Goal: Task Accomplishment & Management: Manage account settings

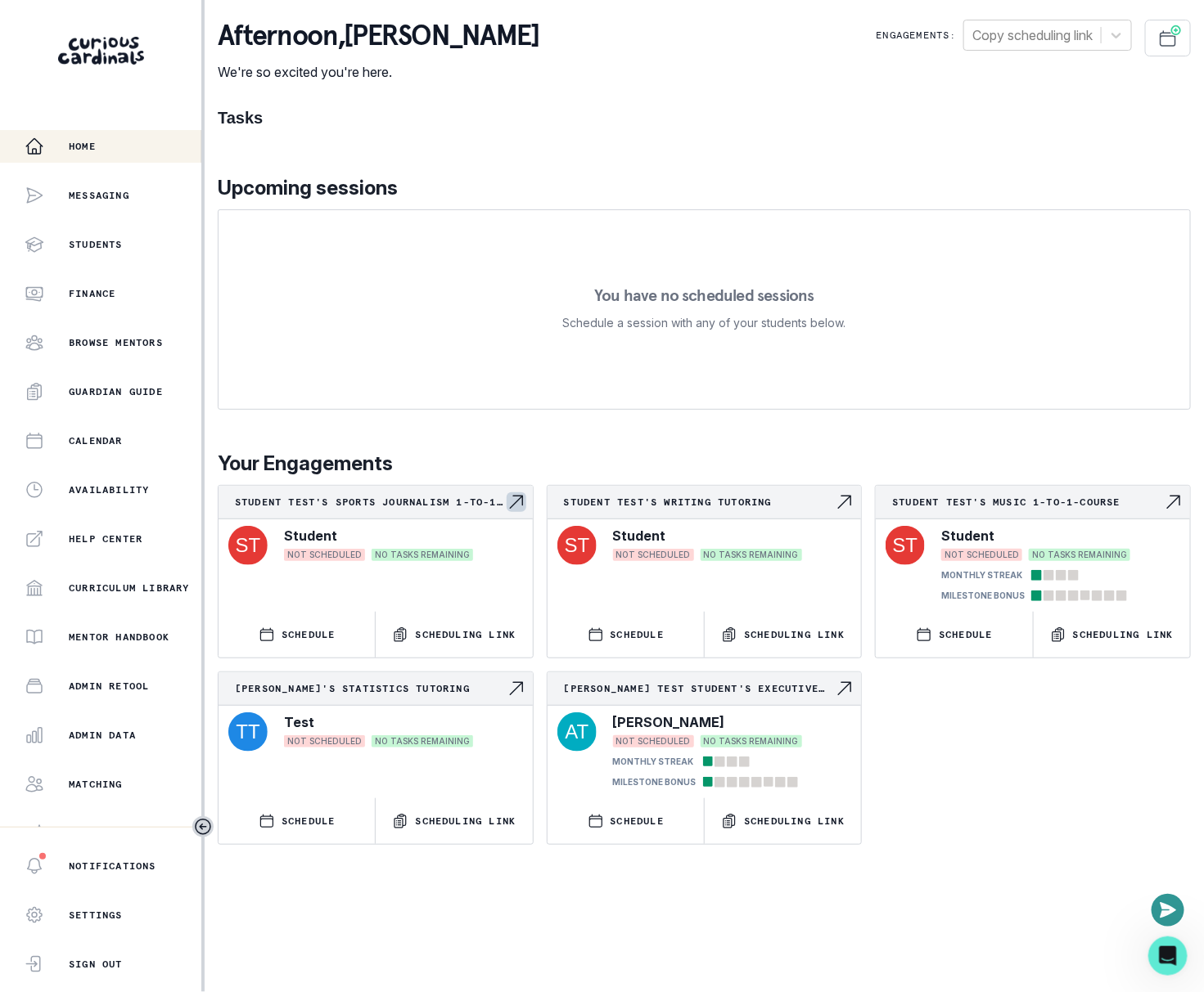
click at [439, 506] on p "Student Test's Sports Journalism 1-to-1-course" at bounding box center [371, 502] width 272 height 13
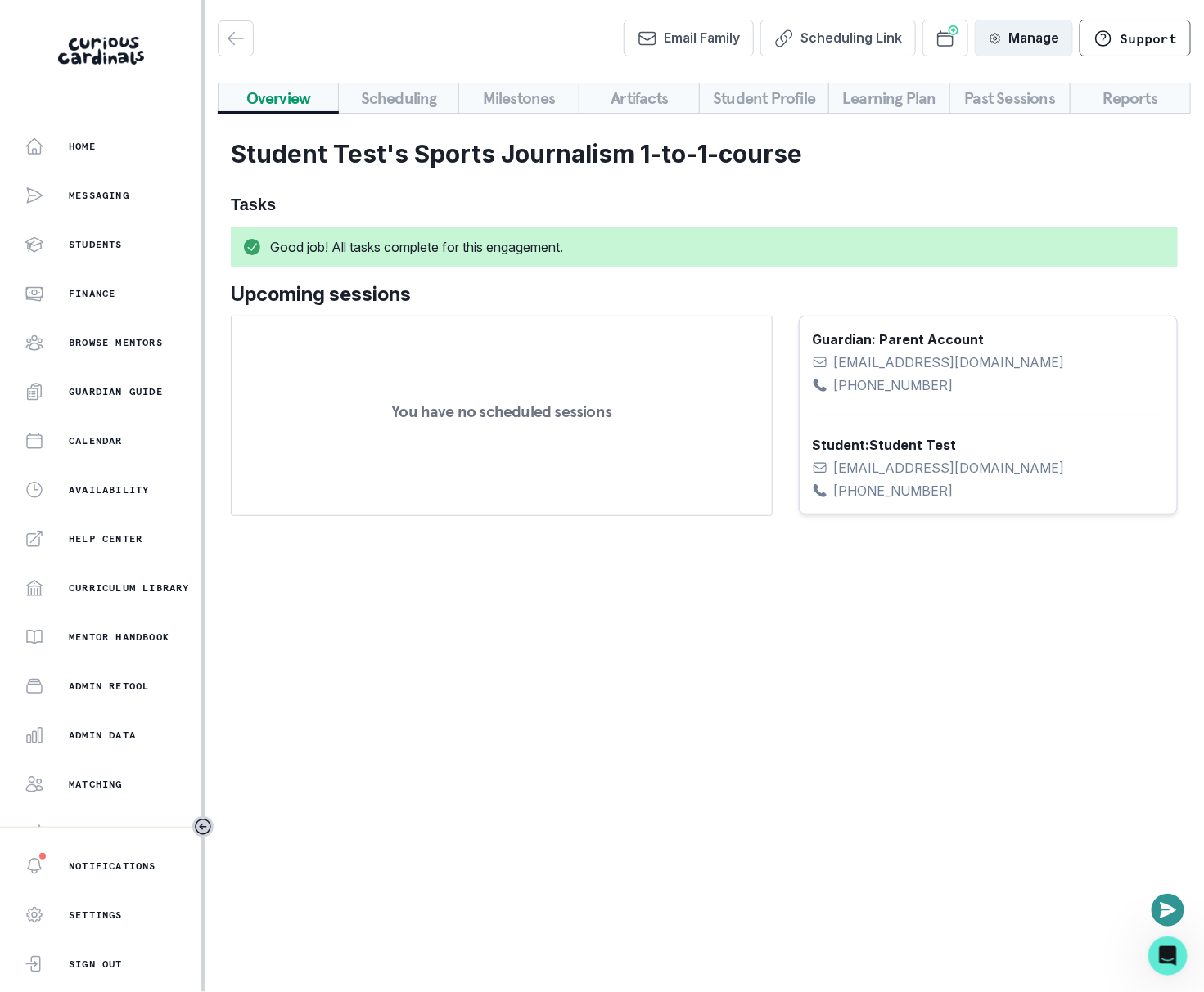
click at [1020, 39] on button "Manage" at bounding box center [1023, 38] width 98 height 37
click at [1020, 38] on button "Manage" at bounding box center [1023, 38] width 98 height 37
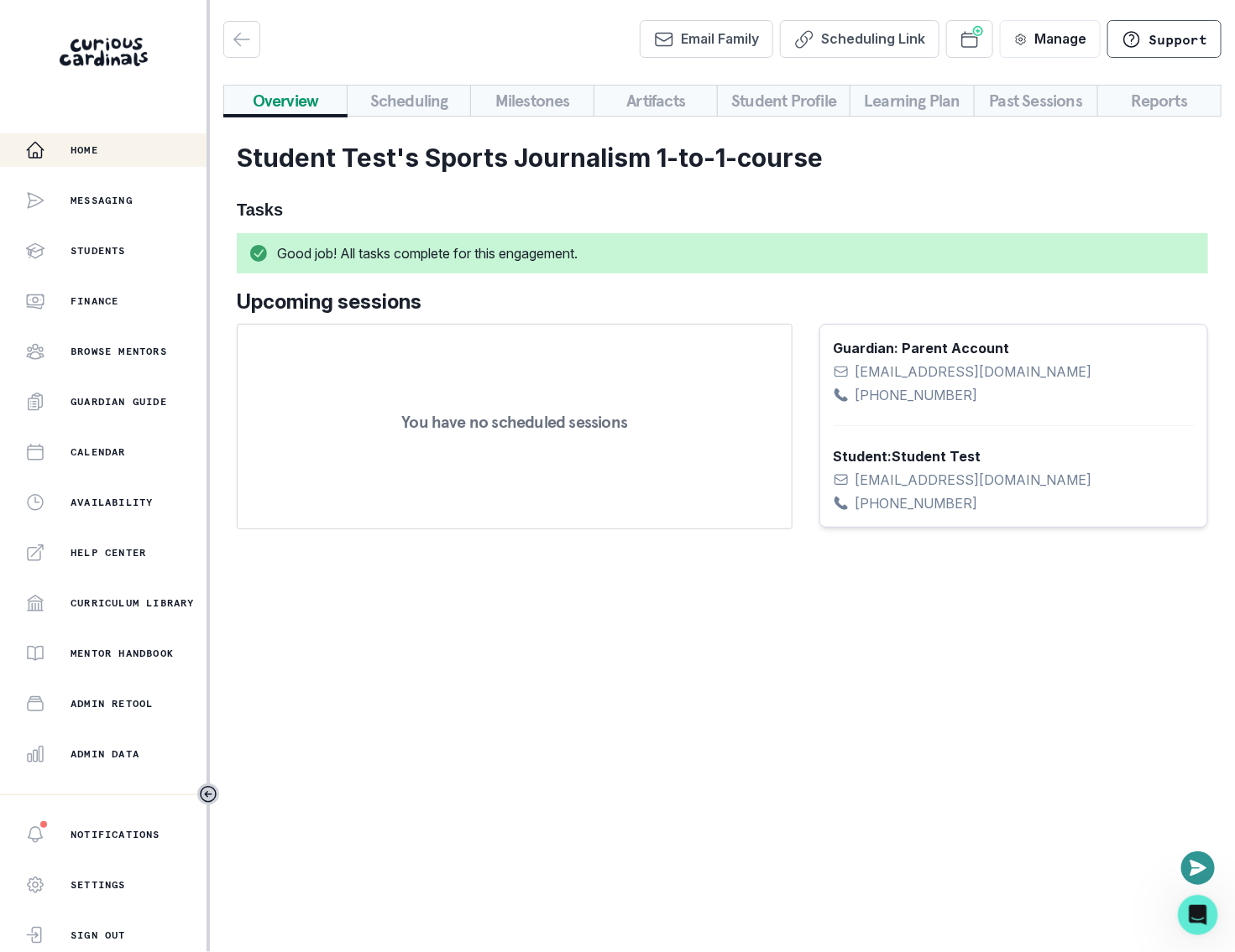
click at [101, 157] on div "Home" at bounding box center [115, 150] width 181 height 20
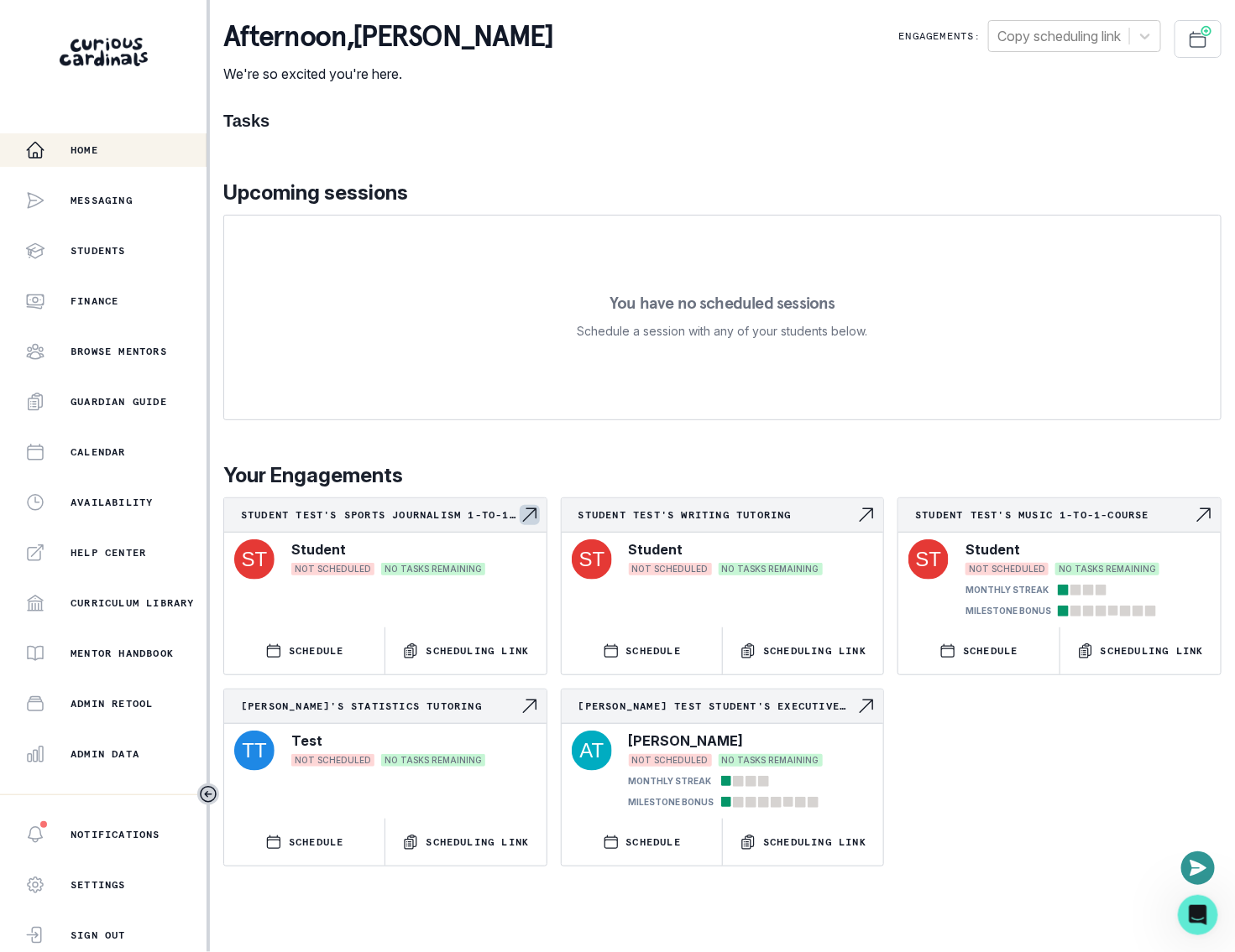
click at [435, 509] on p "Student Test's Sports Journalism 1-to-1-course" at bounding box center [380, 515] width 279 height 14
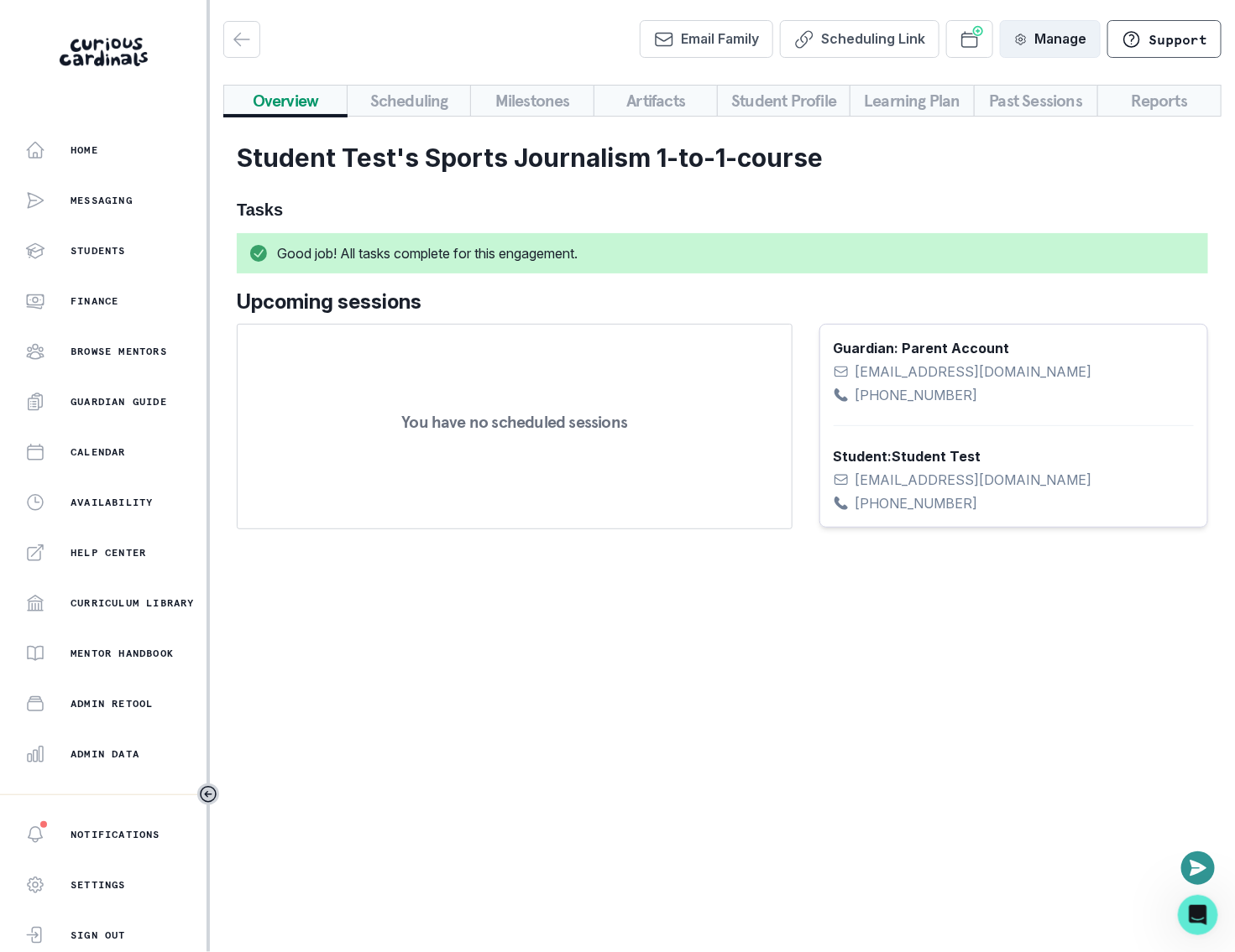
click at [1041, 48] on button "Manage" at bounding box center [1049, 39] width 100 height 38
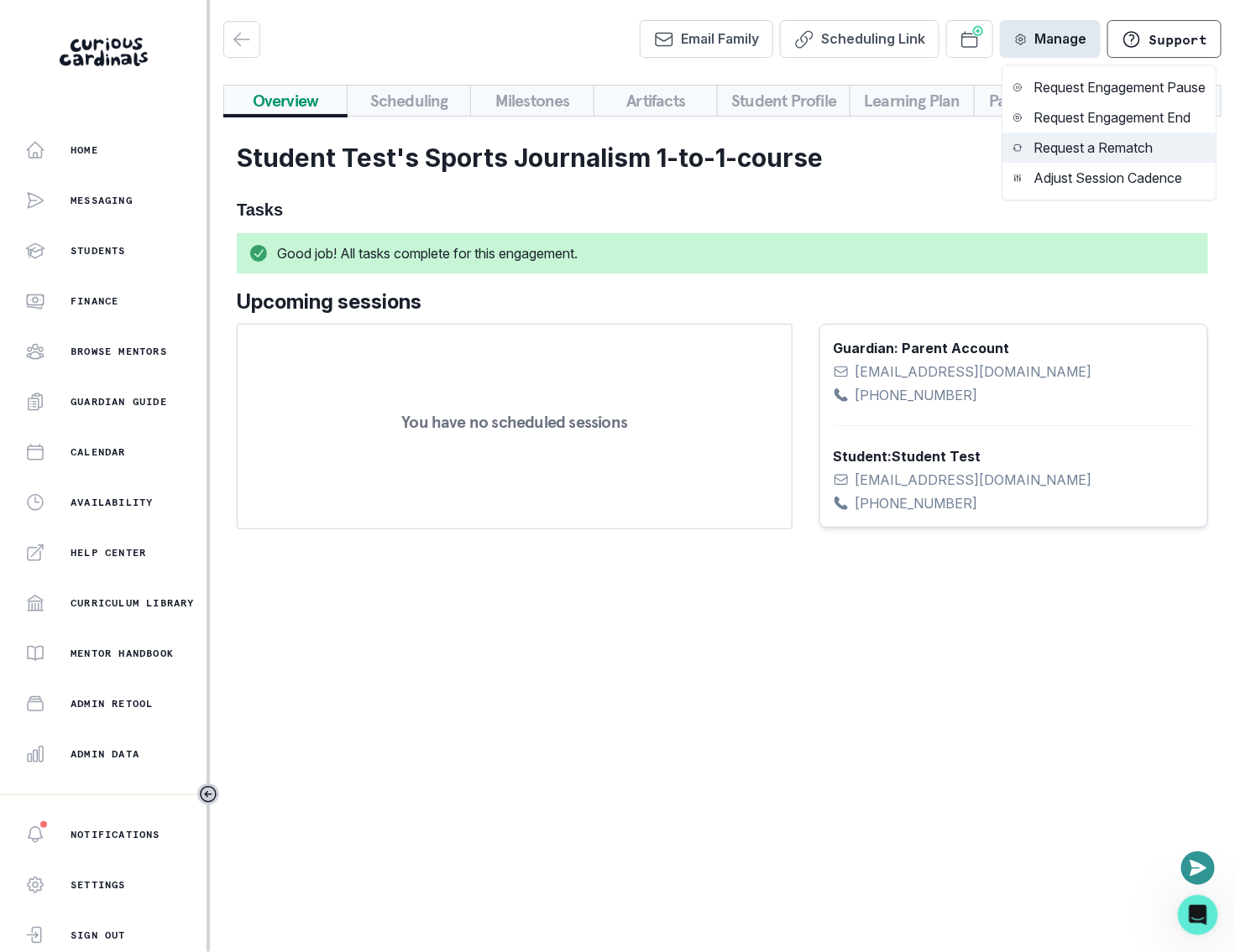
click at [1076, 138] on button "Request a Rematch" at bounding box center [1109, 147] width 214 height 30
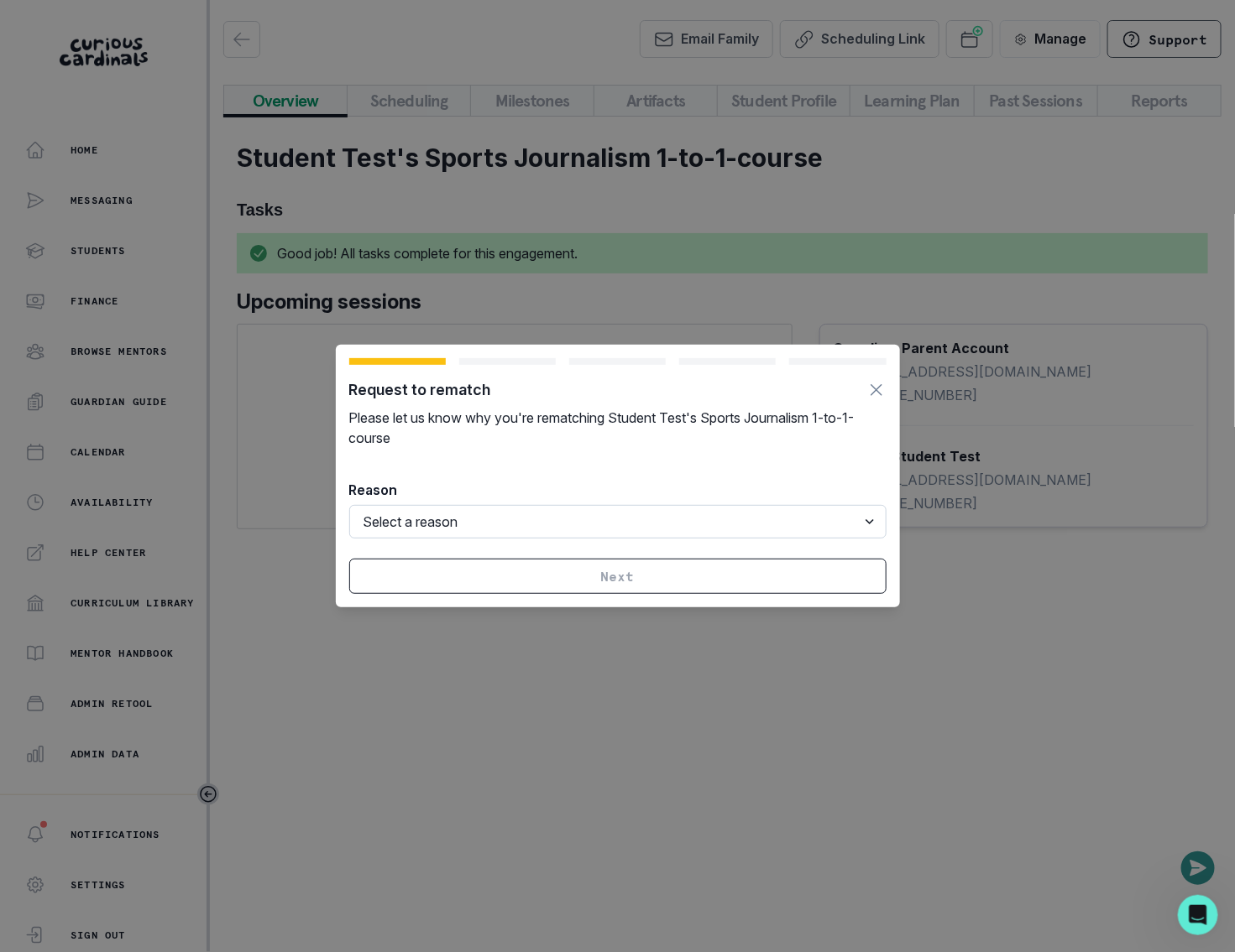
click at [505, 512] on select "Select a reason I no longer have the time / availability My availability does n…" at bounding box center [618, 522] width 537 height 33
select select "mentor_lack_of_time"
click at [349, 505] on select "Select a reason I no longer have the time / availability My availability does n…" at bounding box center [618, 522] width 537 height 33
click at [944, 253] on div "Request to rematch Please let us know why you're rematching Student Test's Spor…" at bounding box center [618, 476] width 1235 height 952
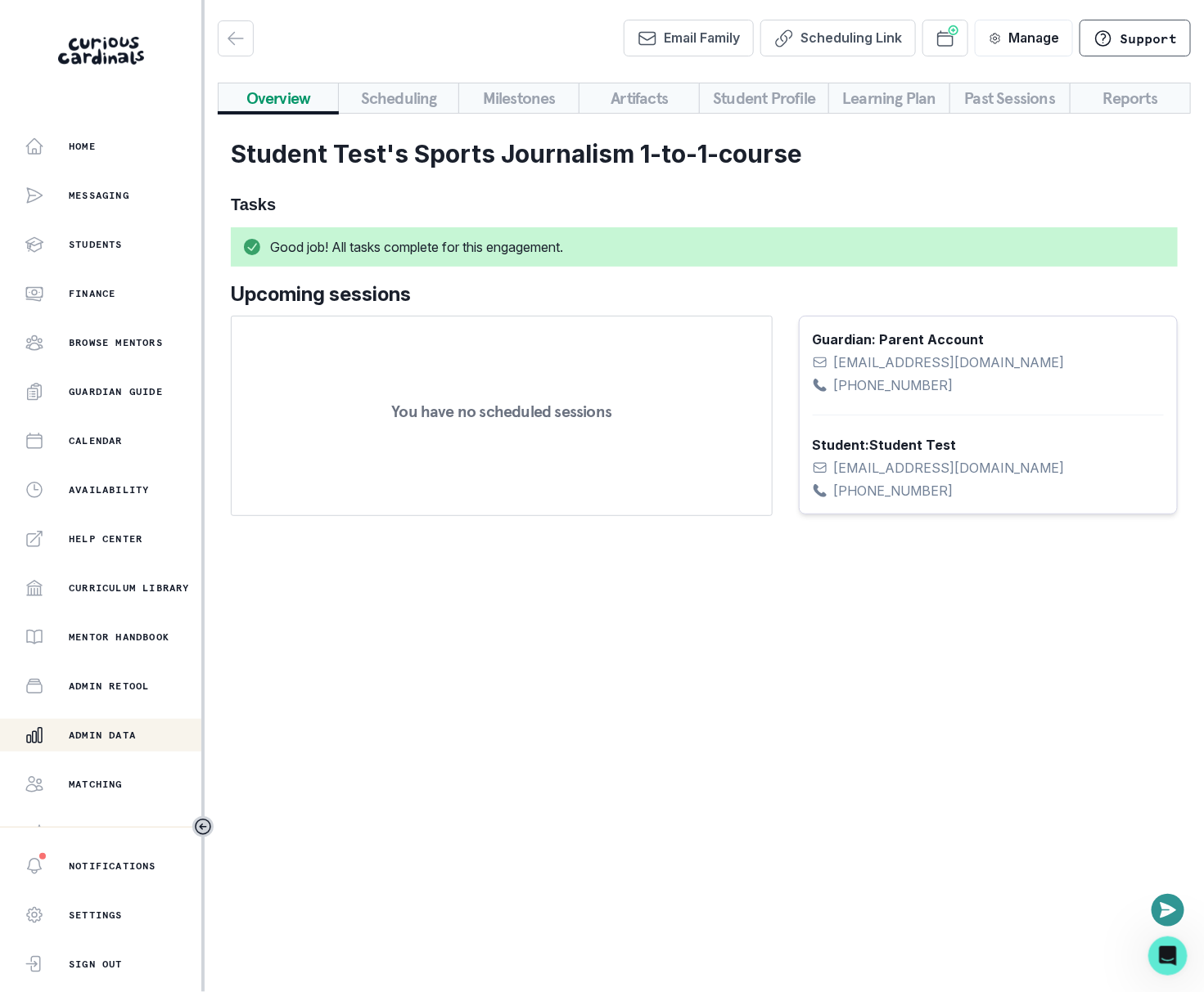
click at [97, 749] on button "Admin Data" at bounding box center [100, 735] width 201 height 32
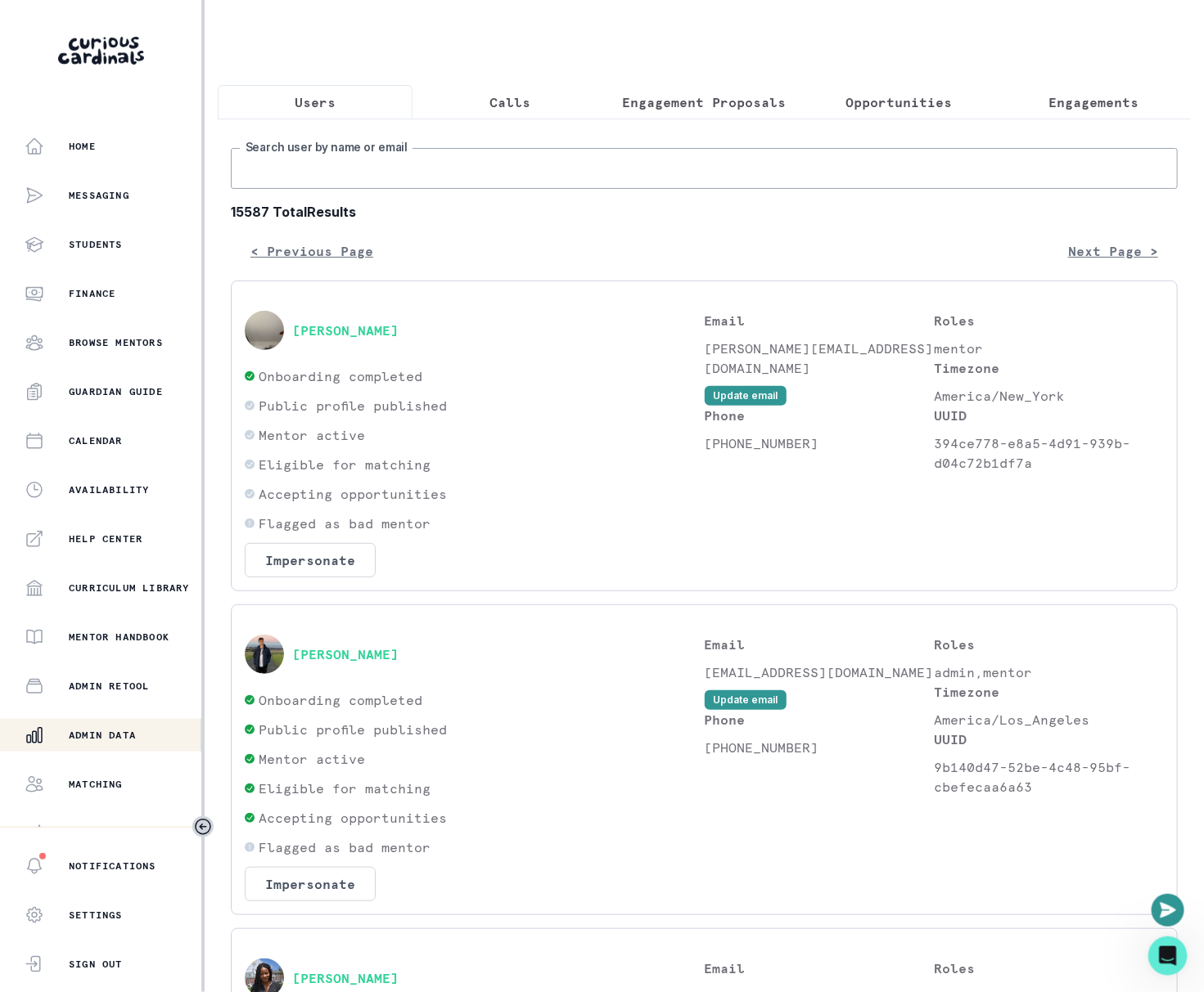
click at [558, 172] on input "Search user by name or email" at bounding box center [703, 169] width 947 height 41
type input "parent test"
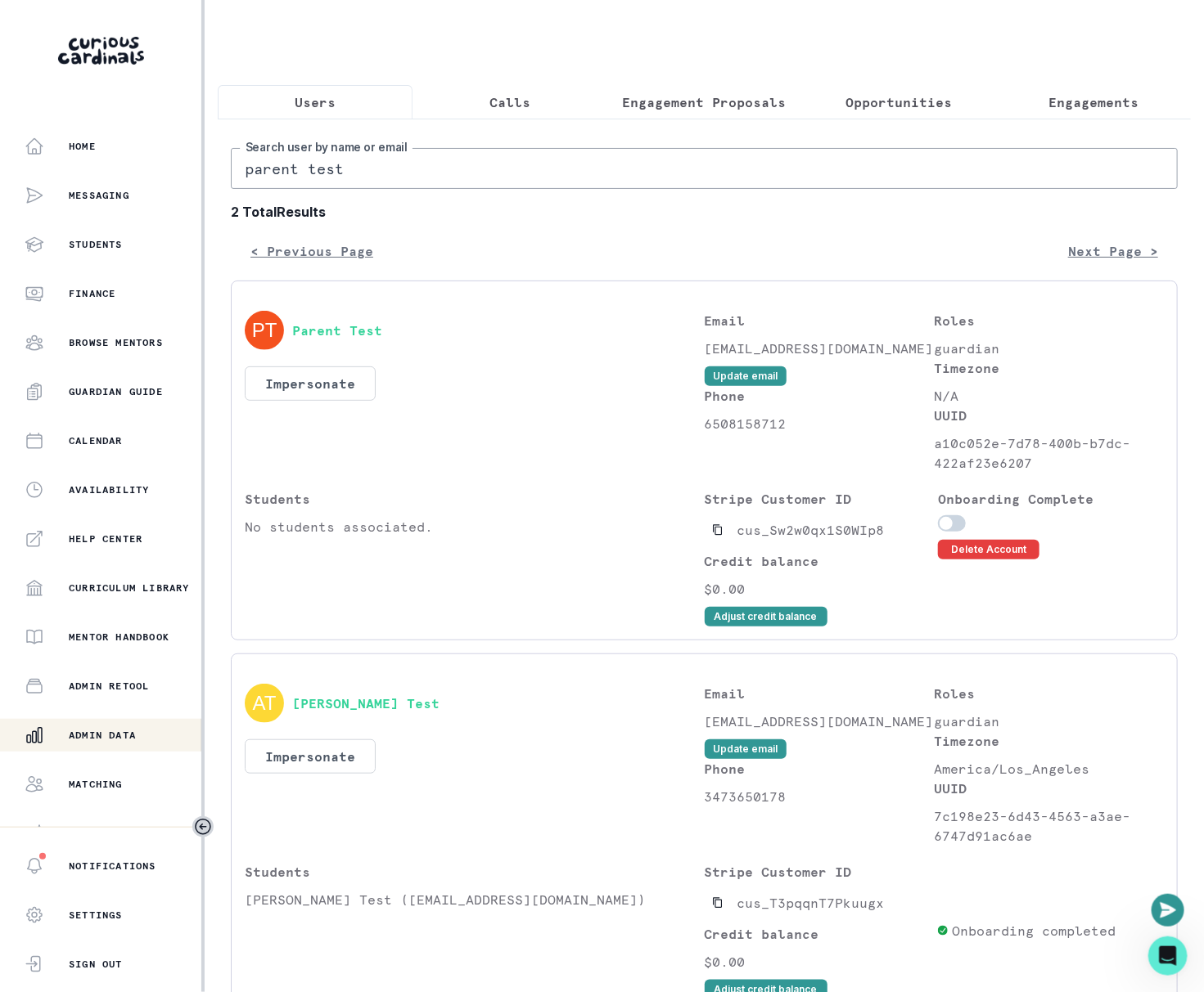
click at [345, 166] on input "parent test" at bounding box center [703, 169] width 947 height 41
type input "parent@c"
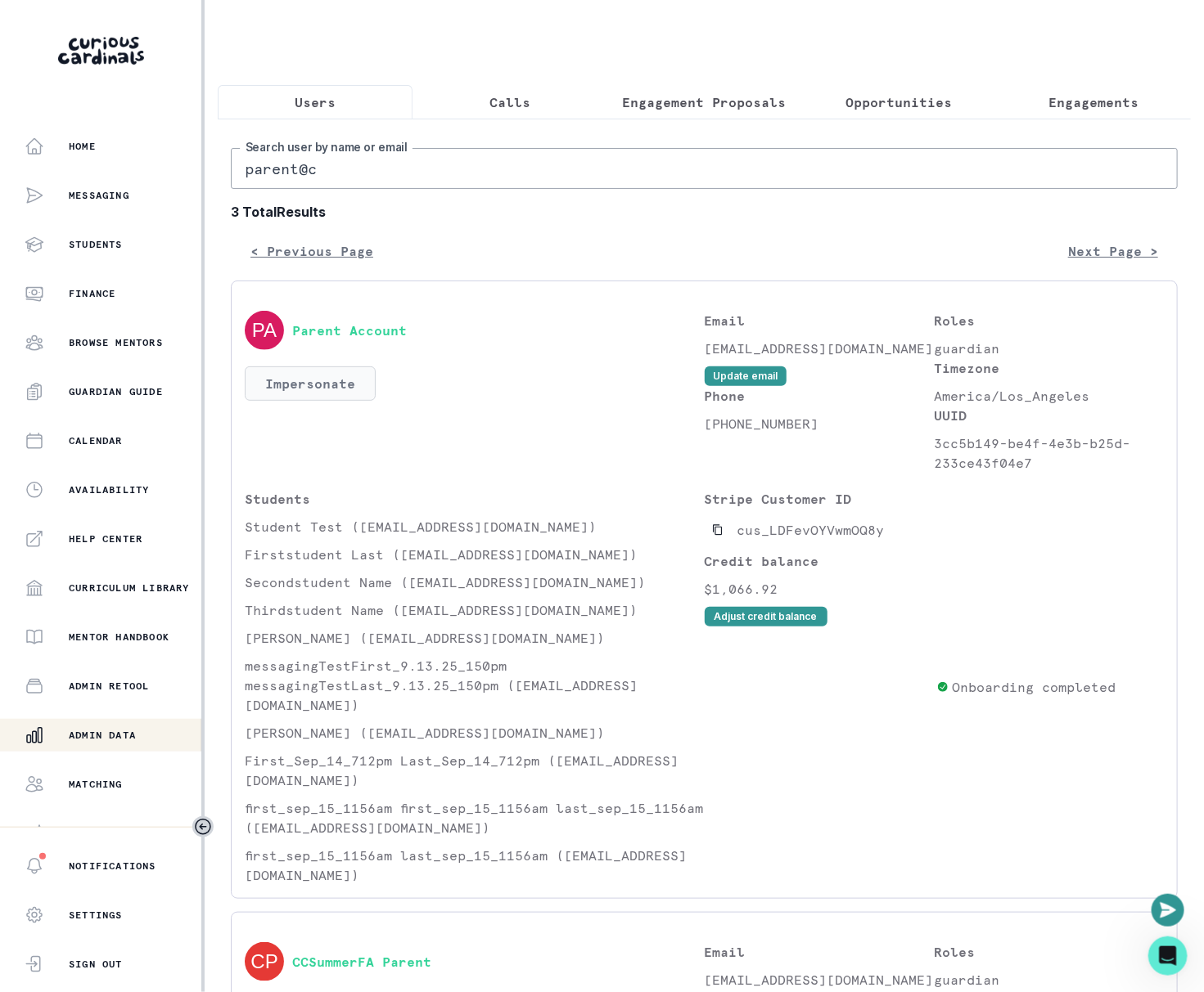
click at [323, 375] on button "Impersonate" at bounding box center [310, 384] width 131 height 34
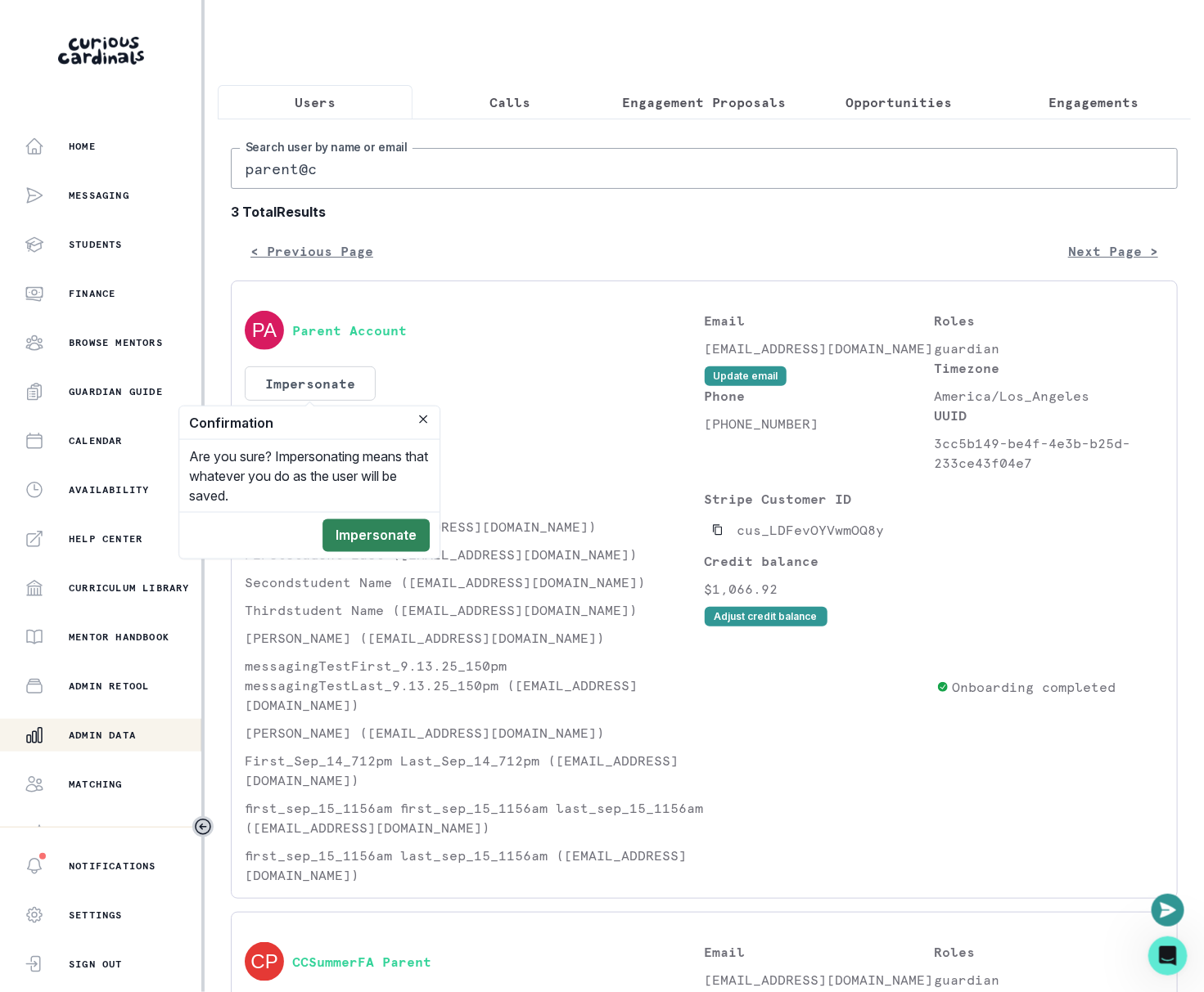
click at [365, 534] on button "Impersonate" at bounding box center [375, 535] width 107 height 32
